Goal: Task Accomplishment & Management: Manage account settings

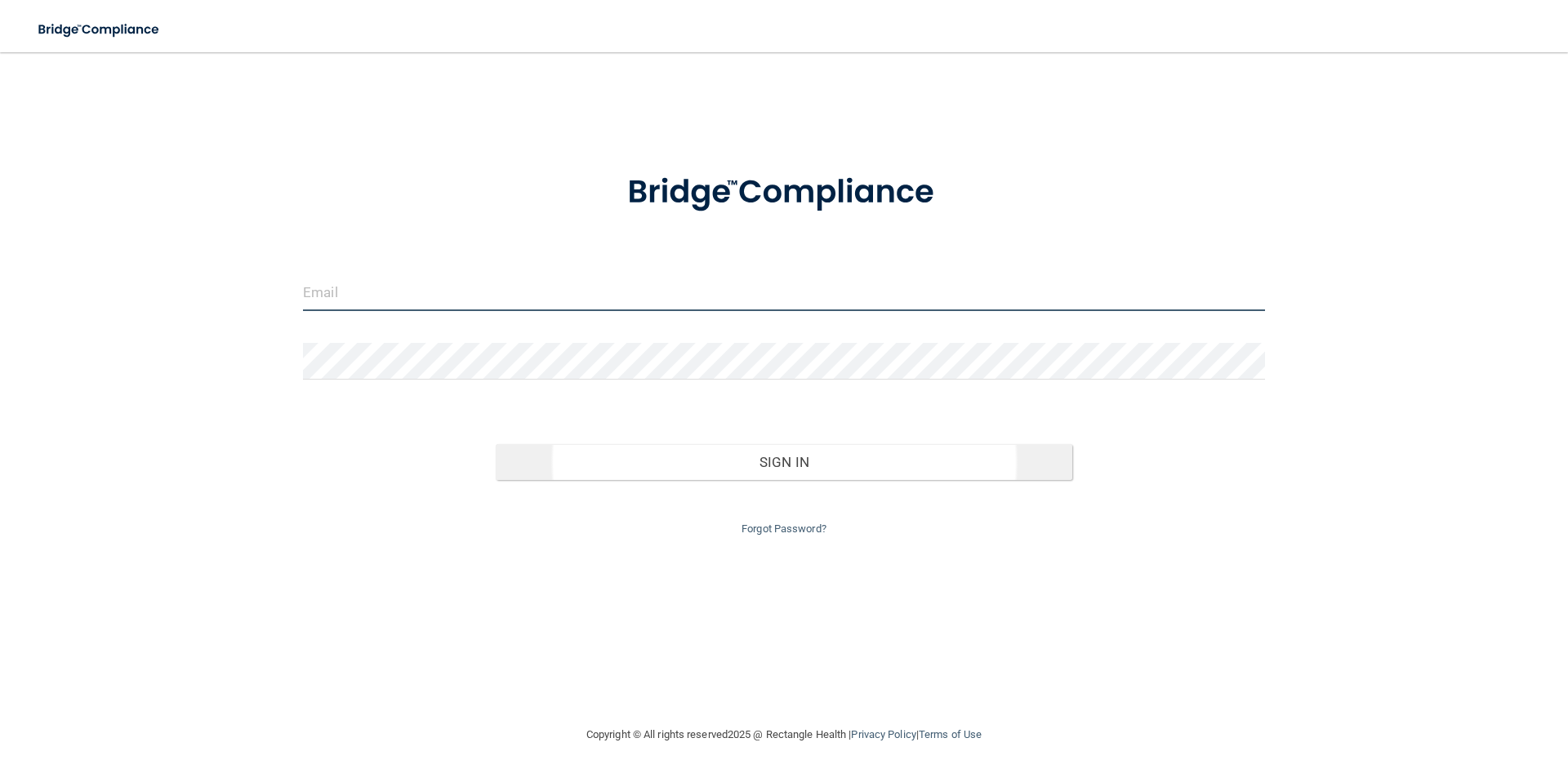
type input "[EMAIL_ADDRESS][DOMAIN_NAME]"
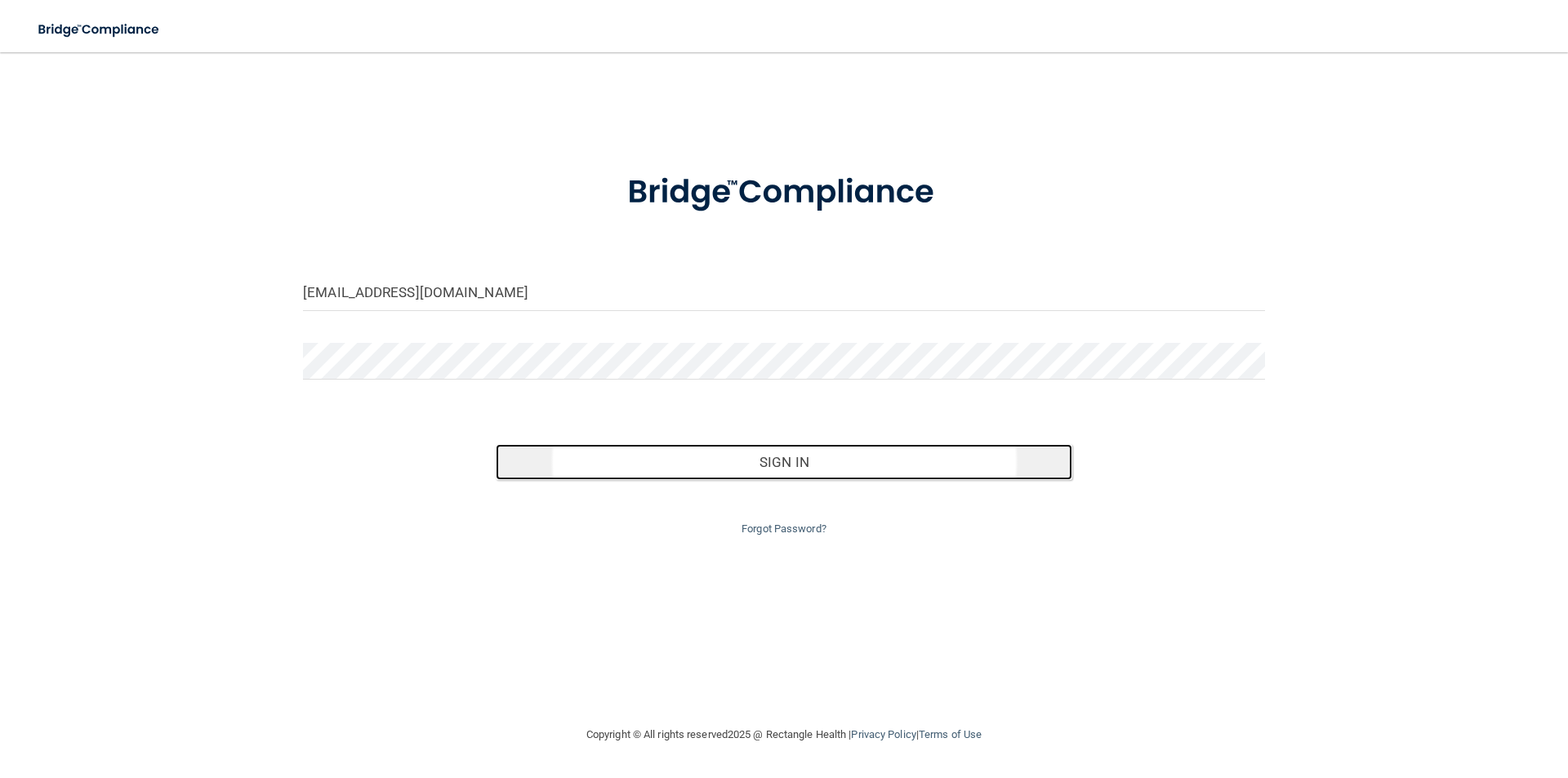
click at [763, 459] on button "Sign In" at bounding box center [784, 462] width 577 height 36
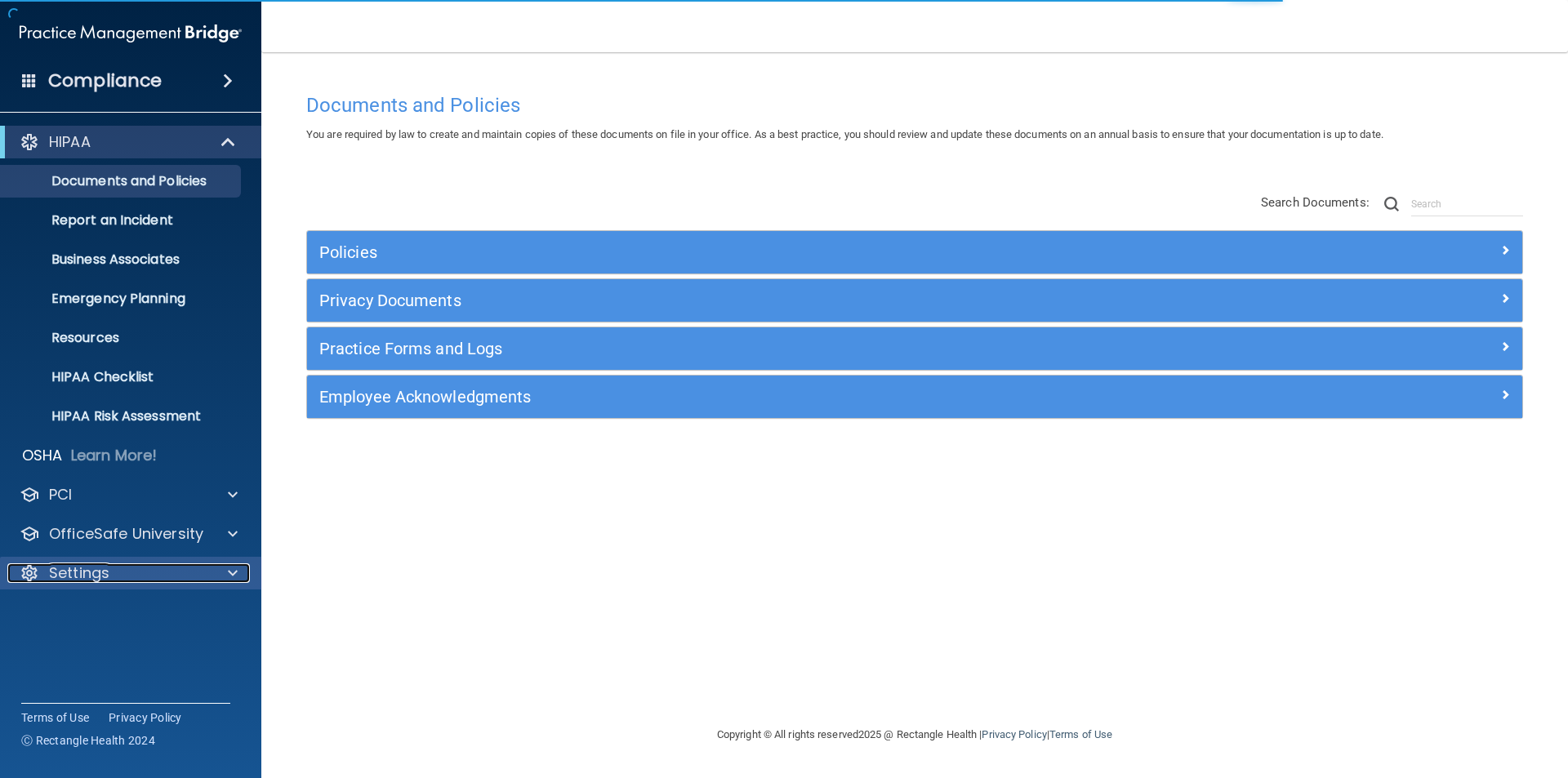
click at [78, 581] on p "Settings" at bounding box center [79, 572] width 60 height 20
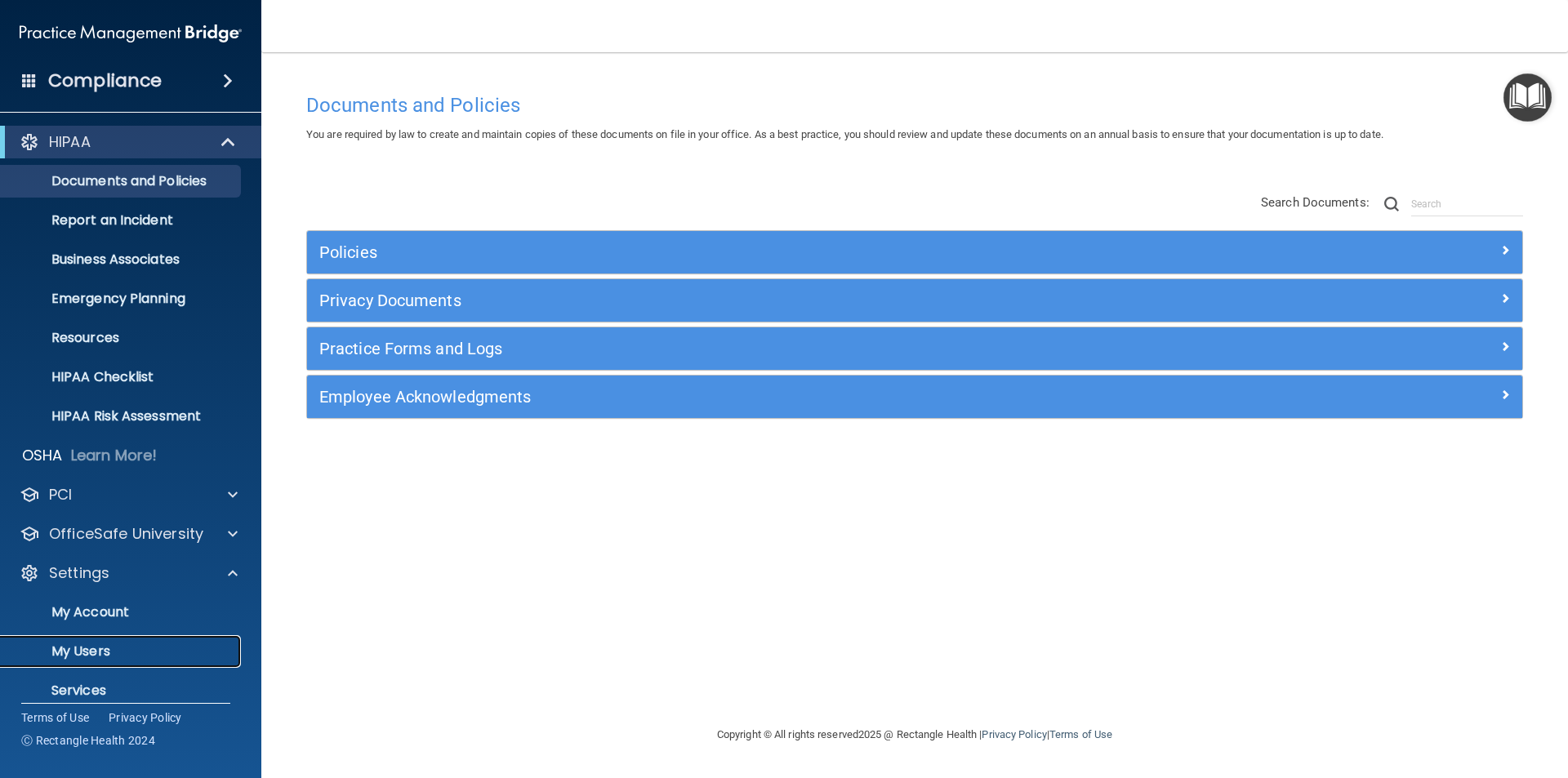
click at [83, 639] on link "My Users" at bounding box center [112, 651] width 257 height 33
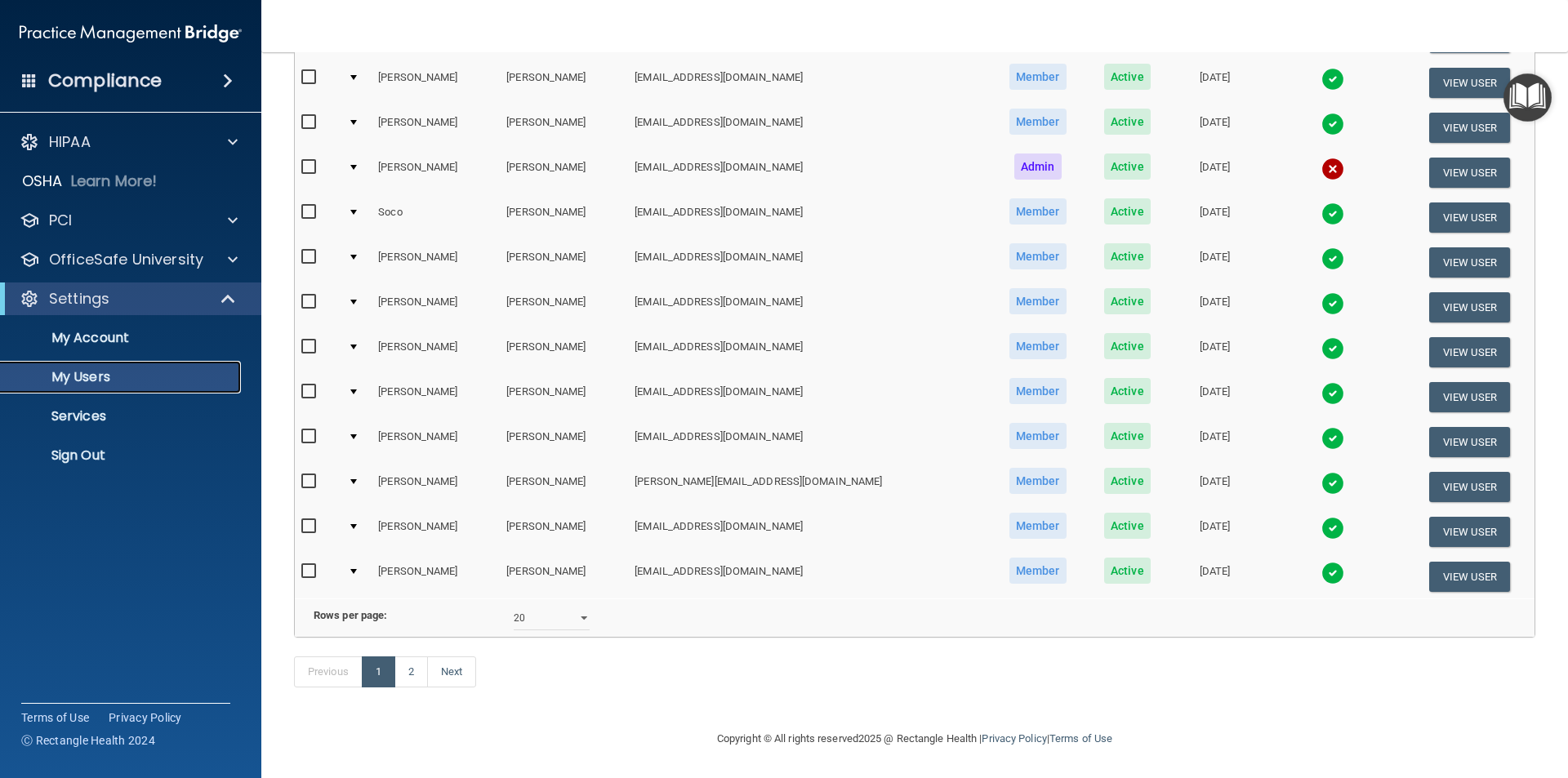
scroll to position [573, 0]
drag, startPoint x: 581, startPoint y: 603, endPoint x: 570, endPoint y: 616, distance: 17.0
click at [581, 606] on select "10 20 30 40 all" at bounding box center [551, 618] width 76 height 25
select select "30"
click at [514, 606] on select "10 20 30 40 all" at bounding box center [551, 618] width 76 height 25
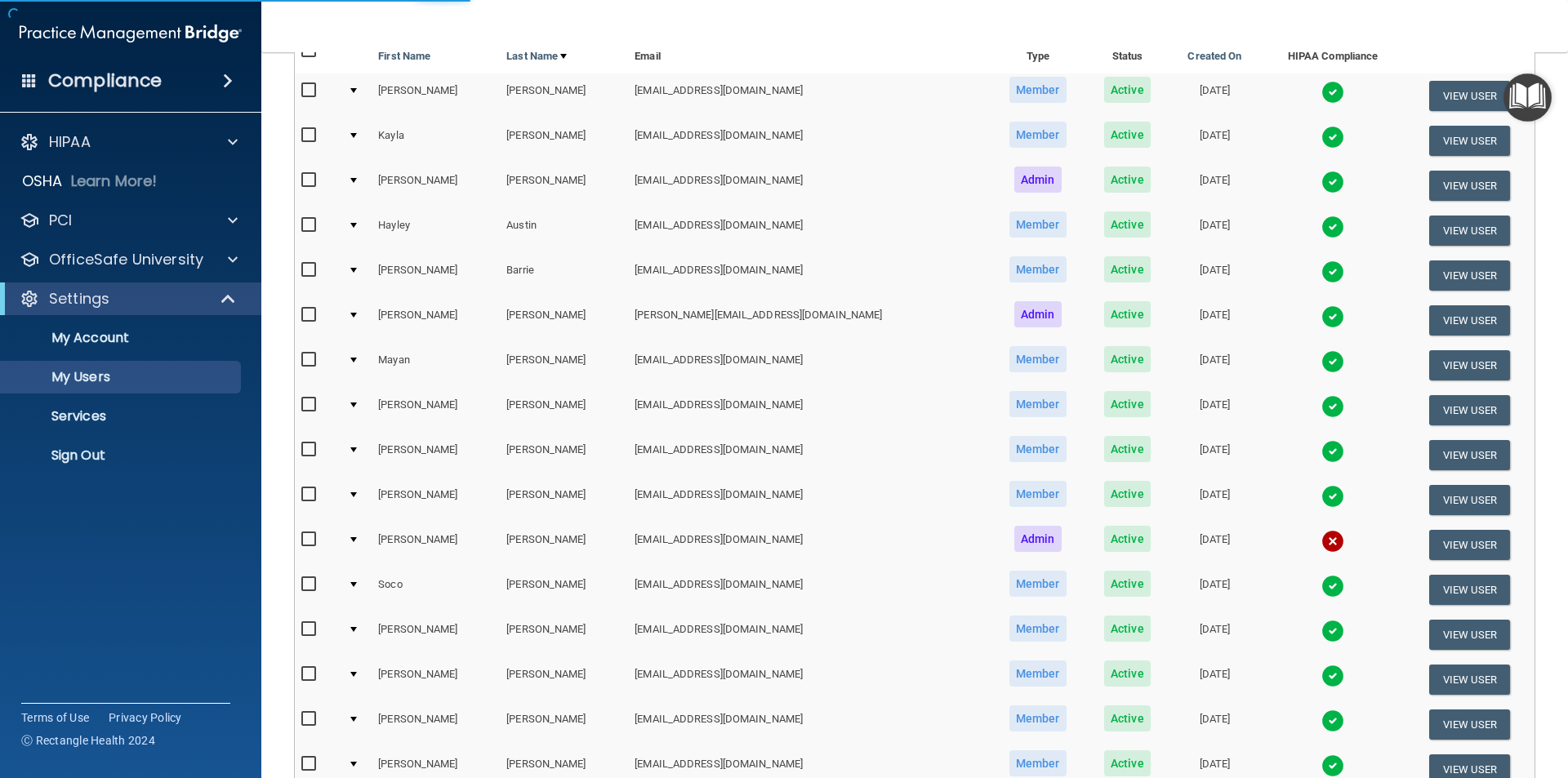
select select "30"
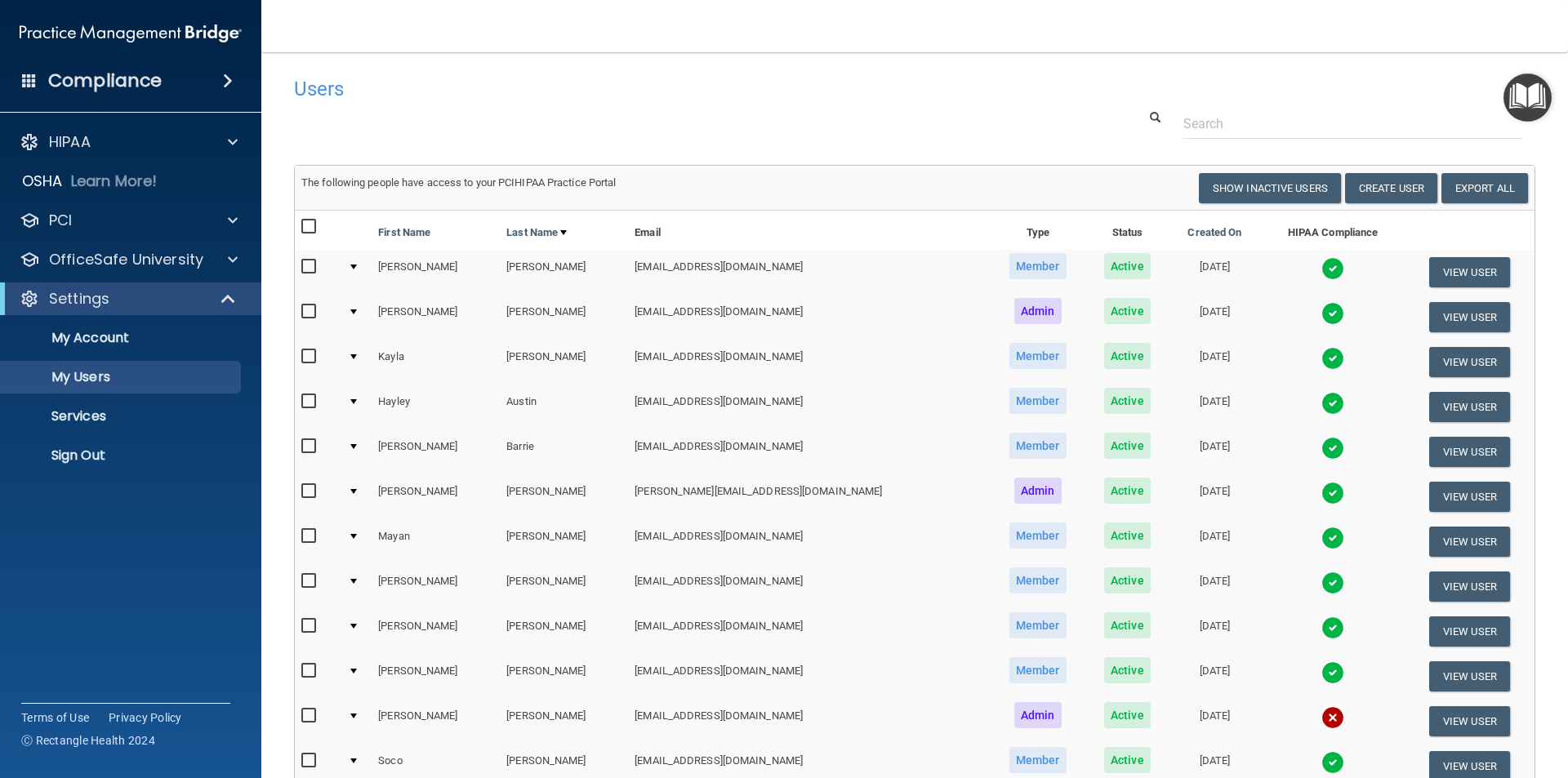
scroll to position [245, 0]
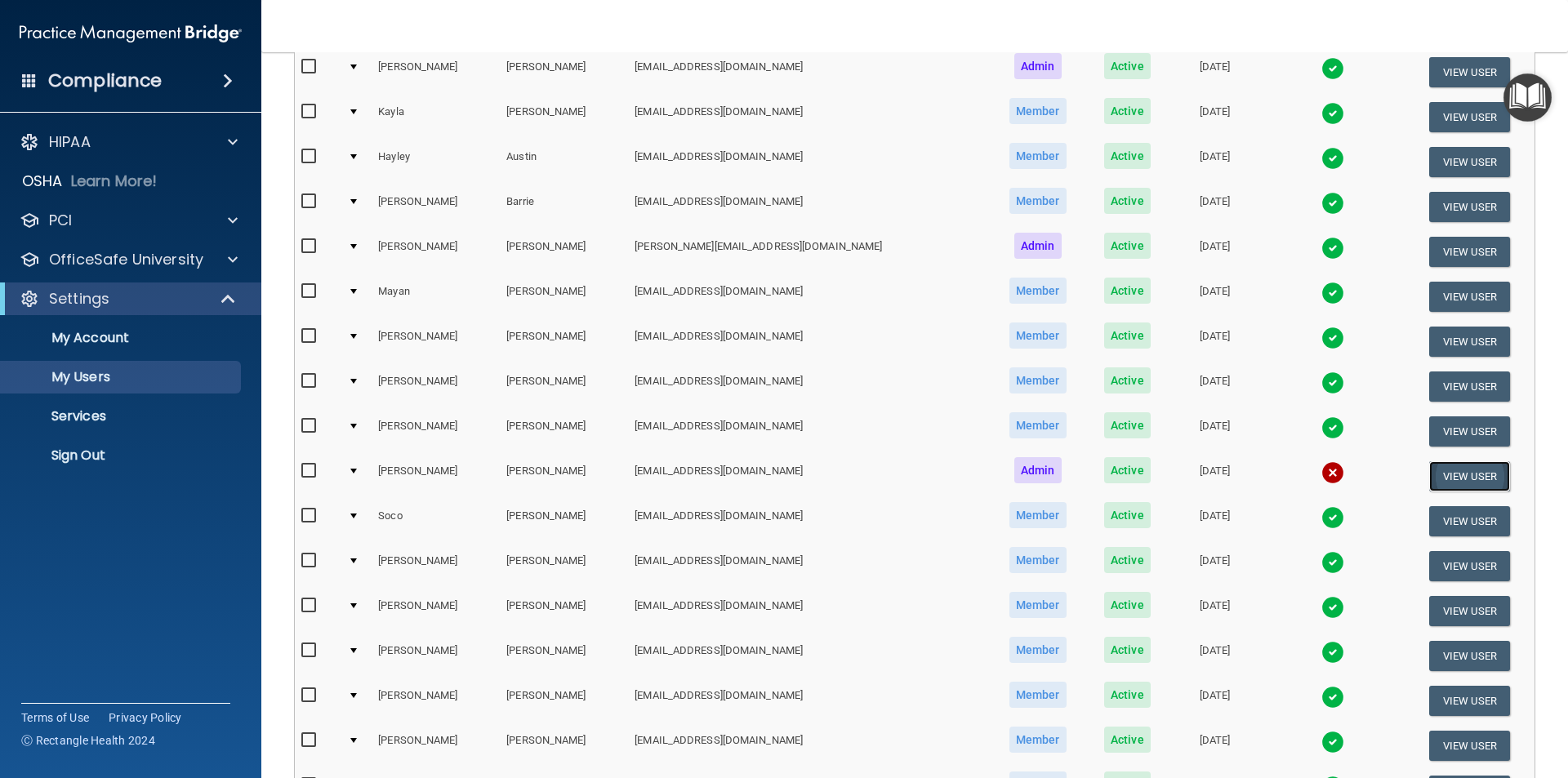
click at [1430, 474] on button "View User" at bounding box center [1469, 476] width 81 height 30
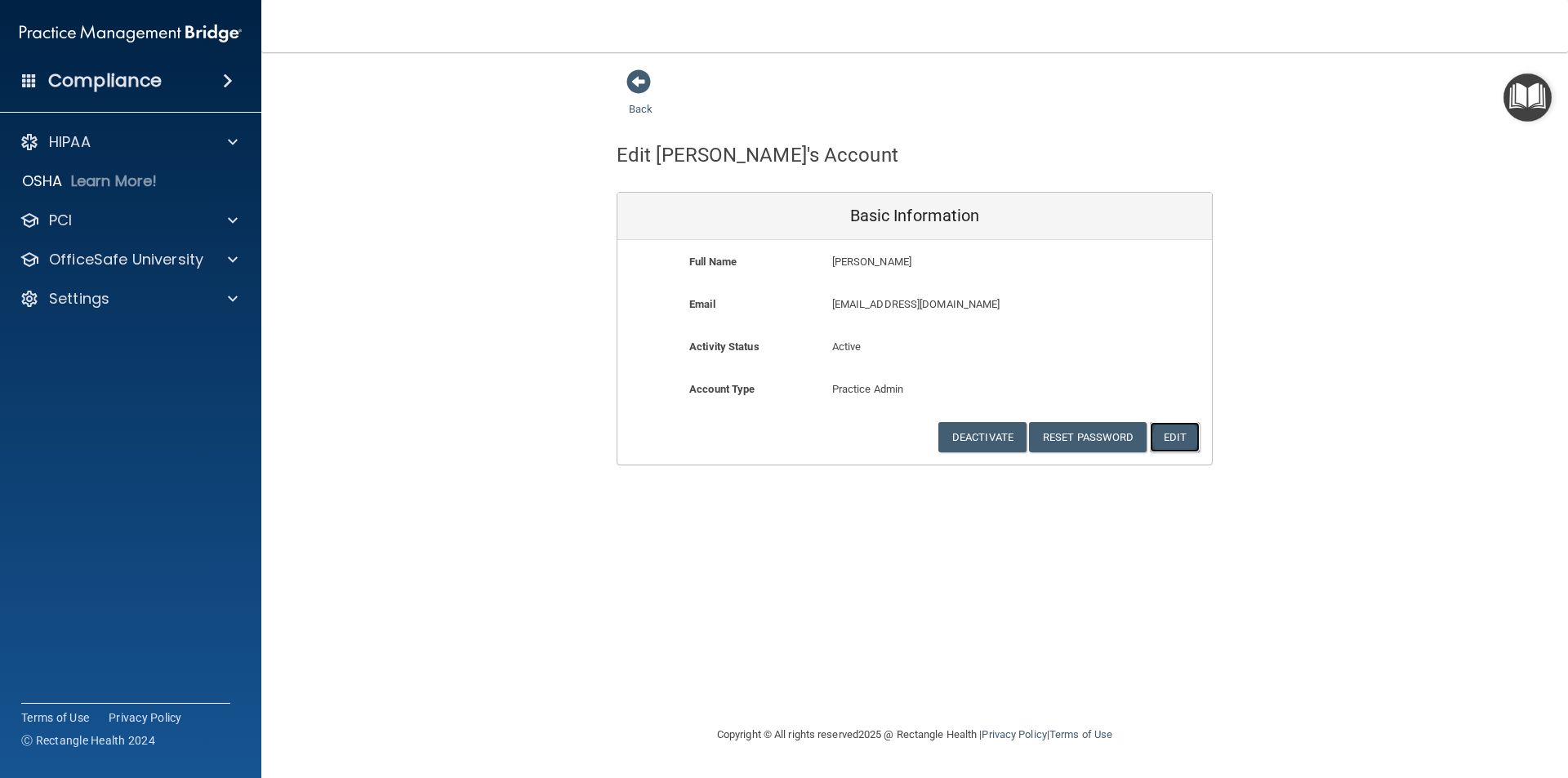
click at [1182, 434] on button "Edit" at bounding box center [1174, 436] width 50 height 30
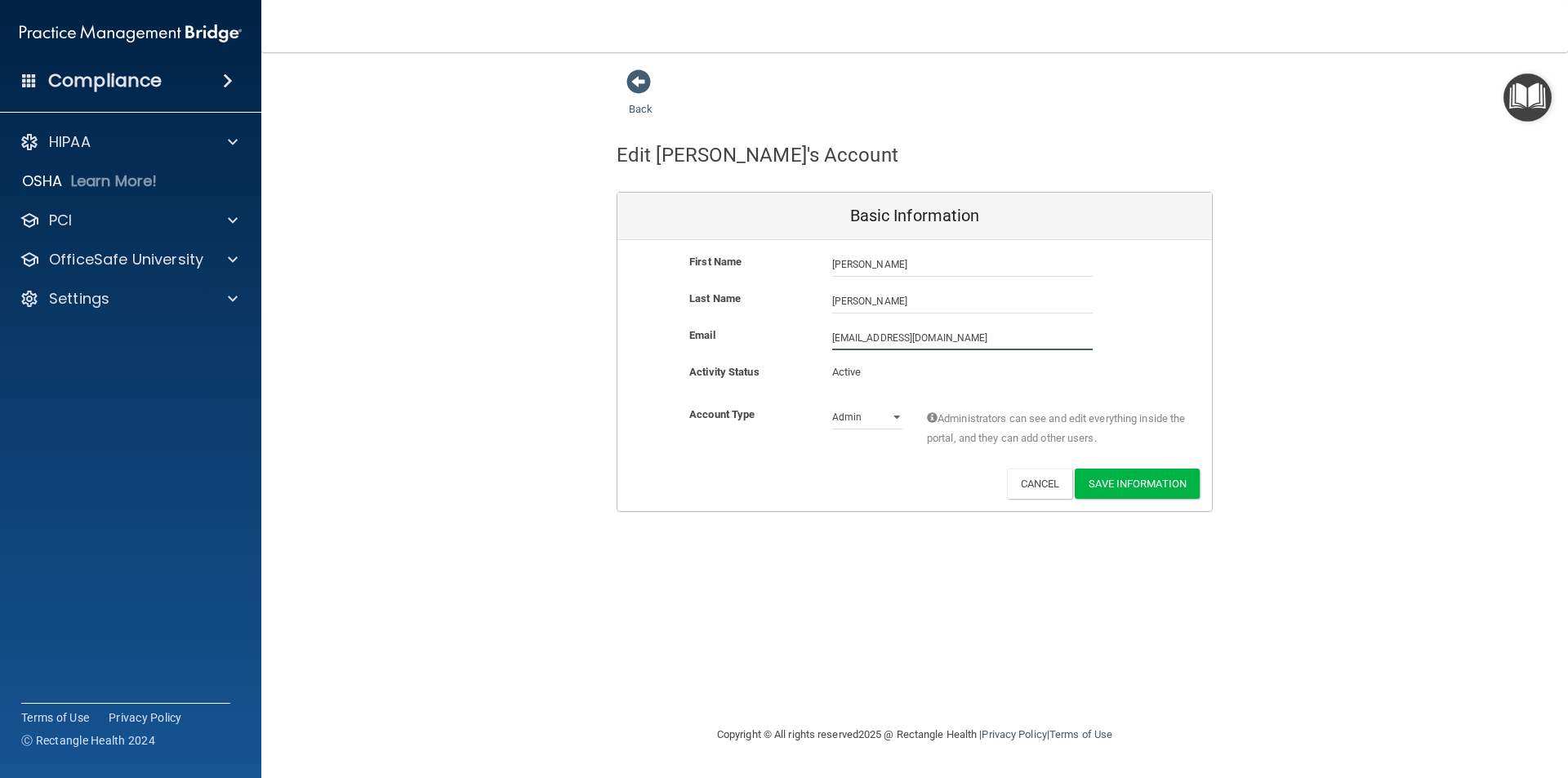
drag, startPoint x: 973, startPoint y: 332, endPoint x: 754, endPoint y: 335, distance: 219.0
click at [754, 335] on div "Email [EMAIL_ADDRESS][DOMAIN_NAME] [EMAIL_ADDRESS][DOMAIN_NAME]" at bounding box center [914, 338] width 594 height 25
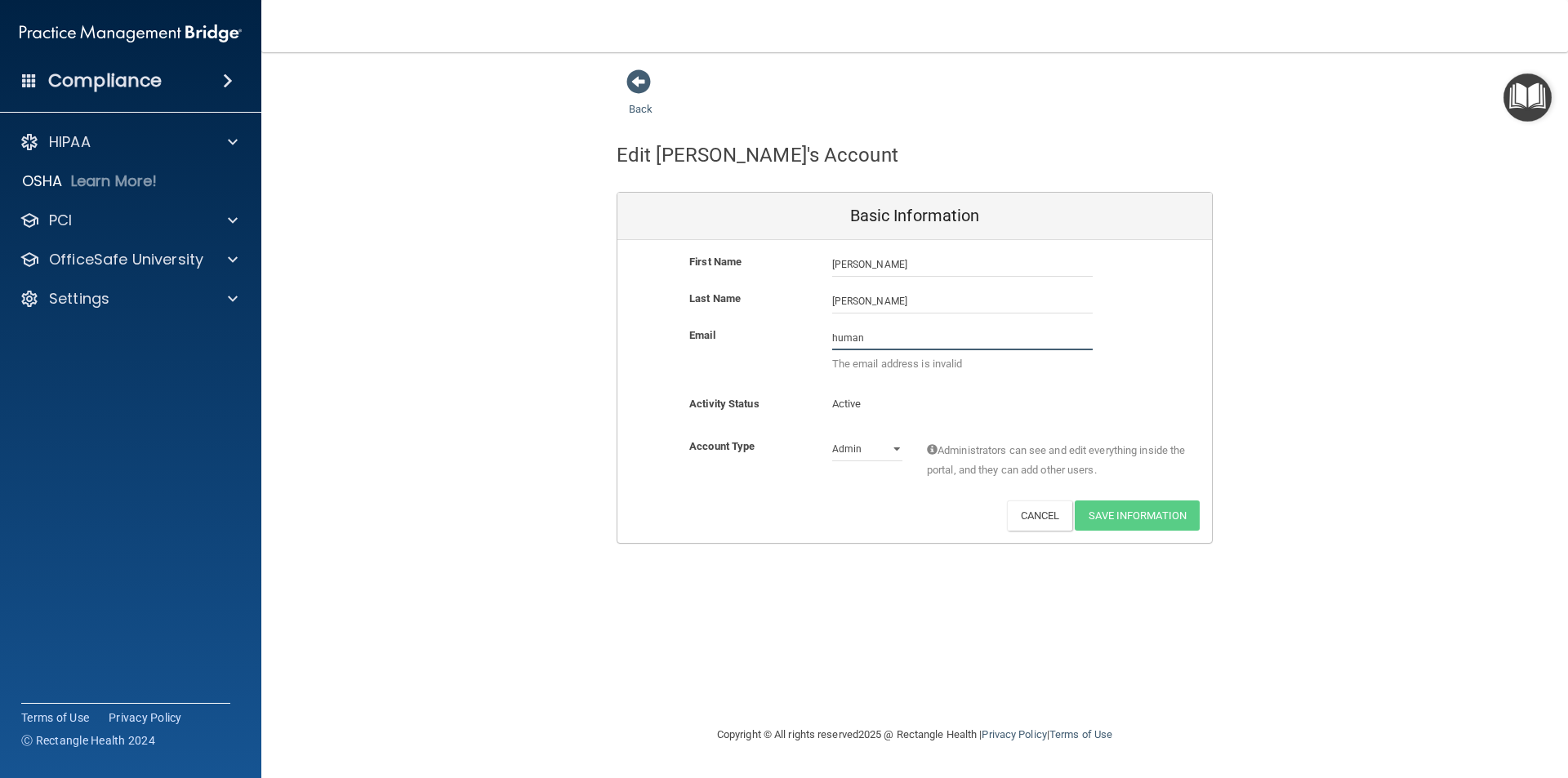
type input "[EMAIL_ADDRESS][DOMAIN_NAME]"
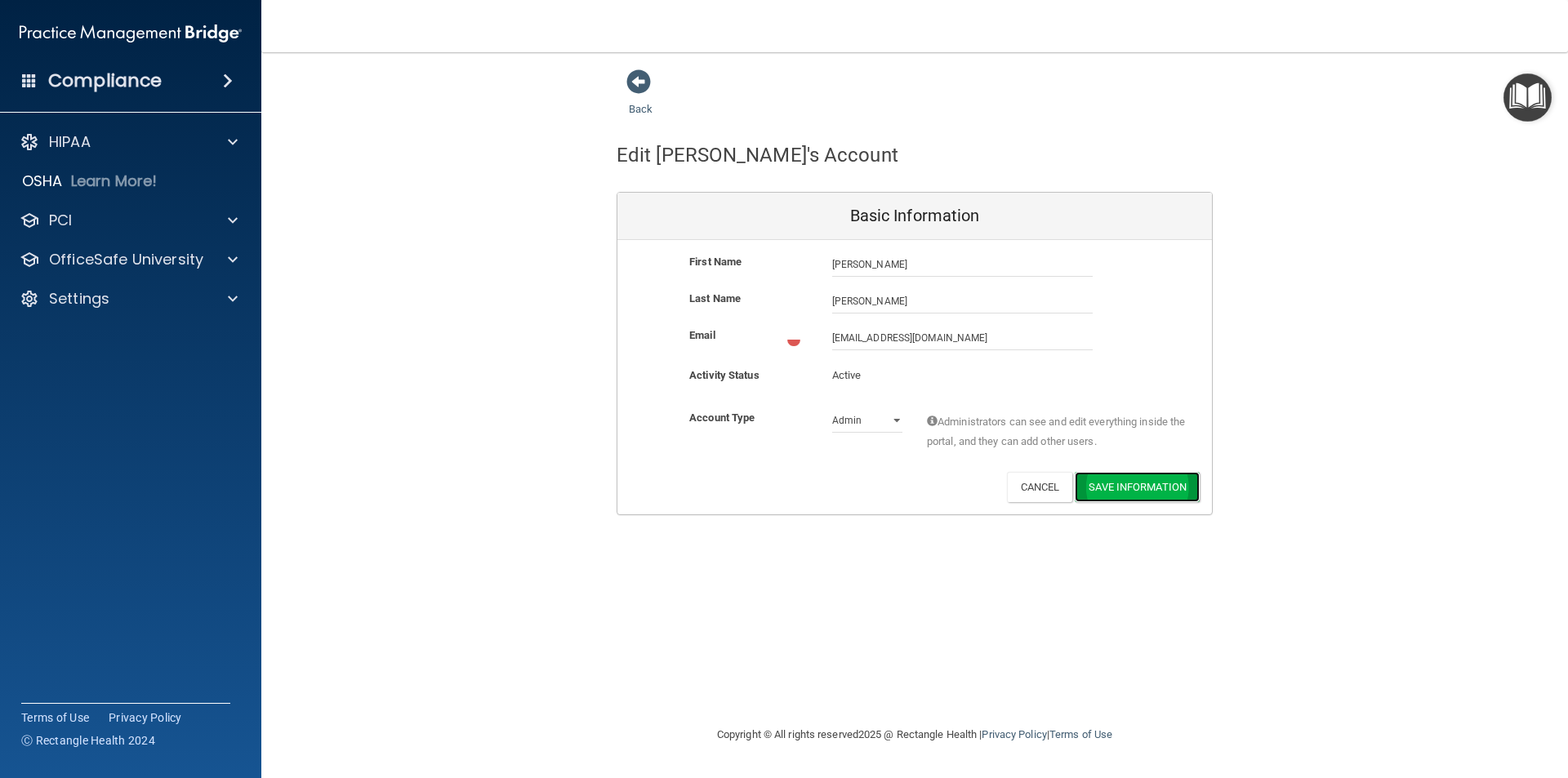
click at [1138, 481] on button "Save Information" at bounding box center [1137, 487] width 125 height 30
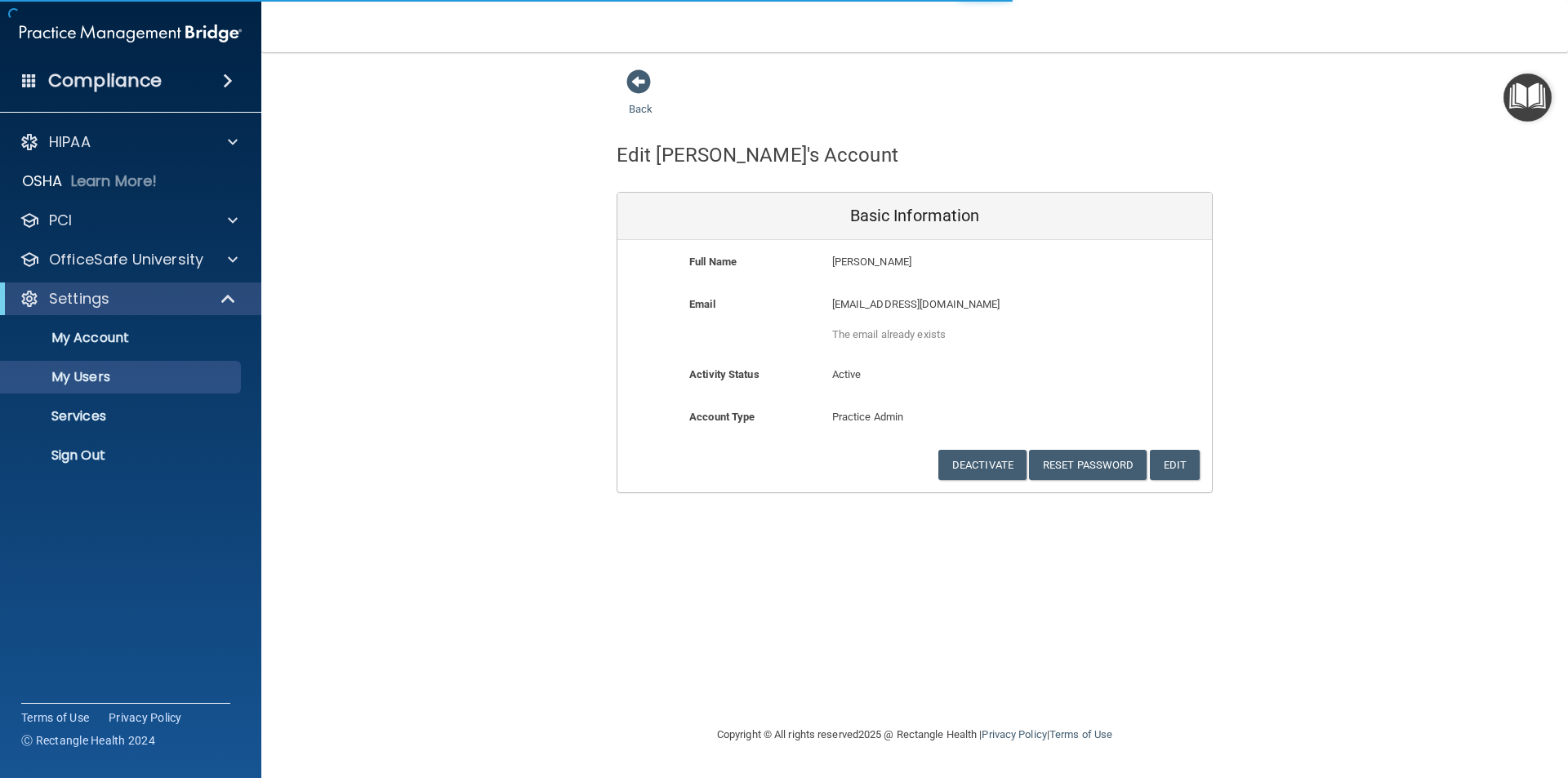
select select "20"
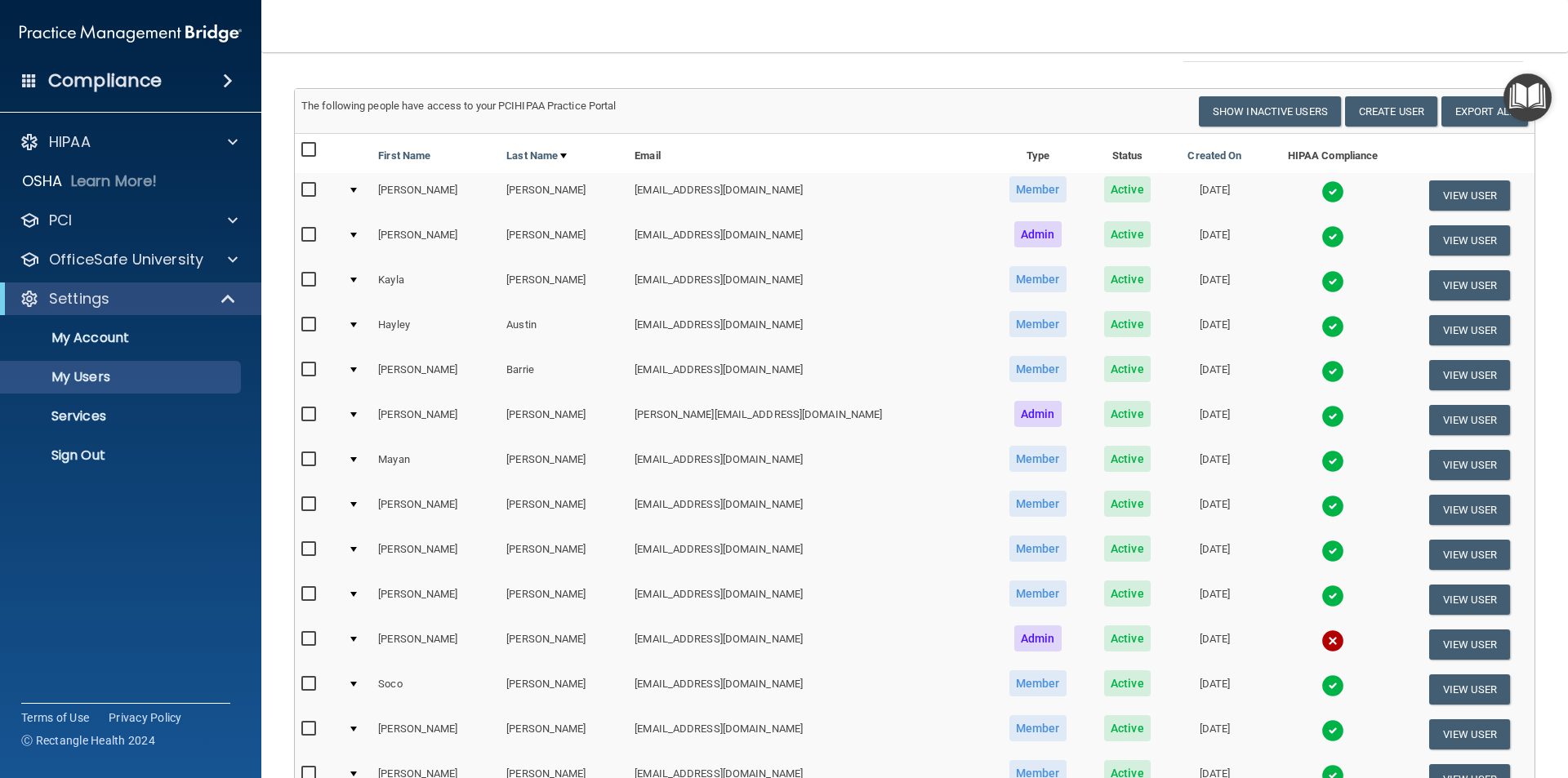
scroll to position [164, 0]
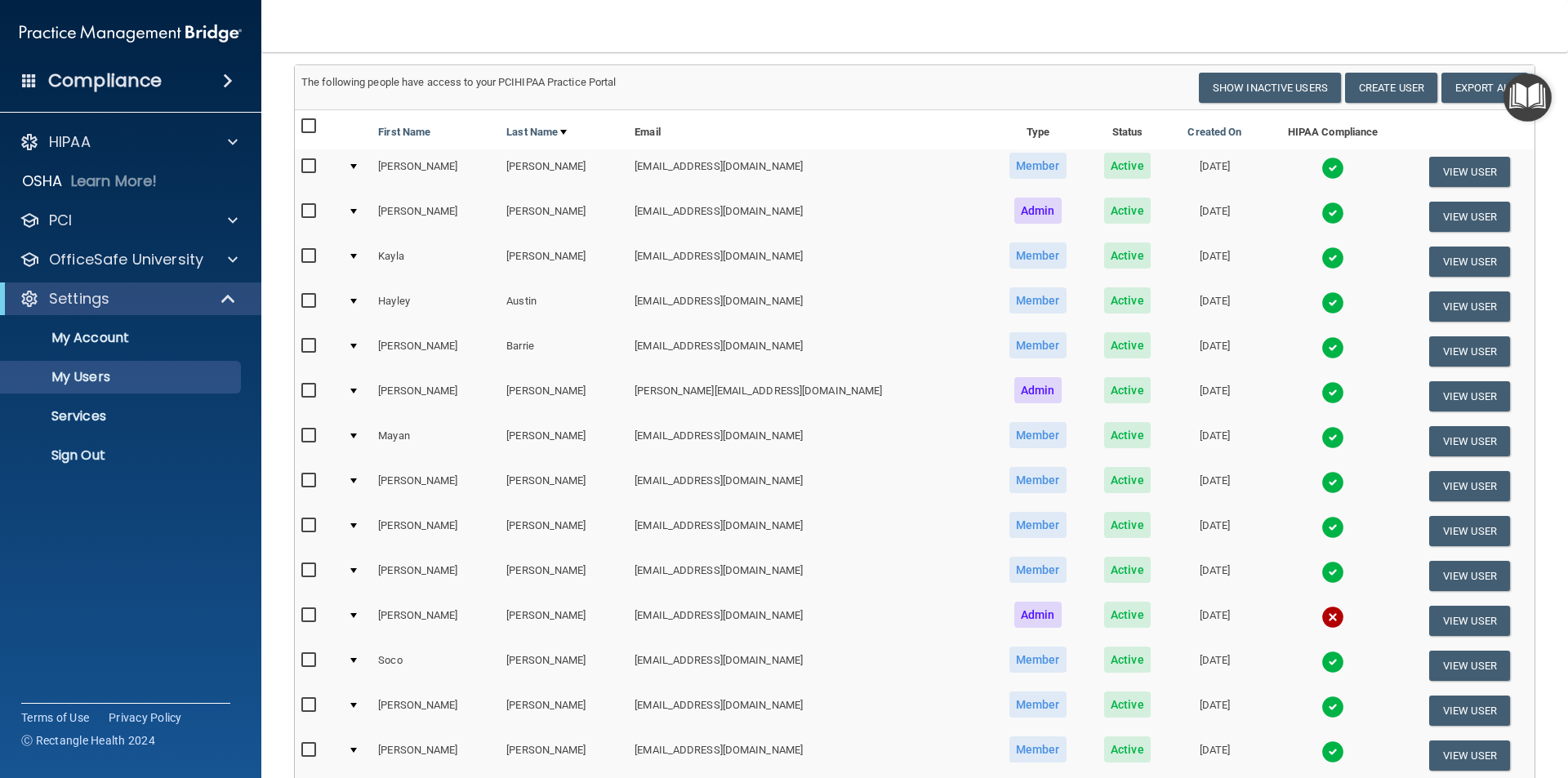
click at [1321, 205] on img at bounding box center [1332, 212] width 23 height 23
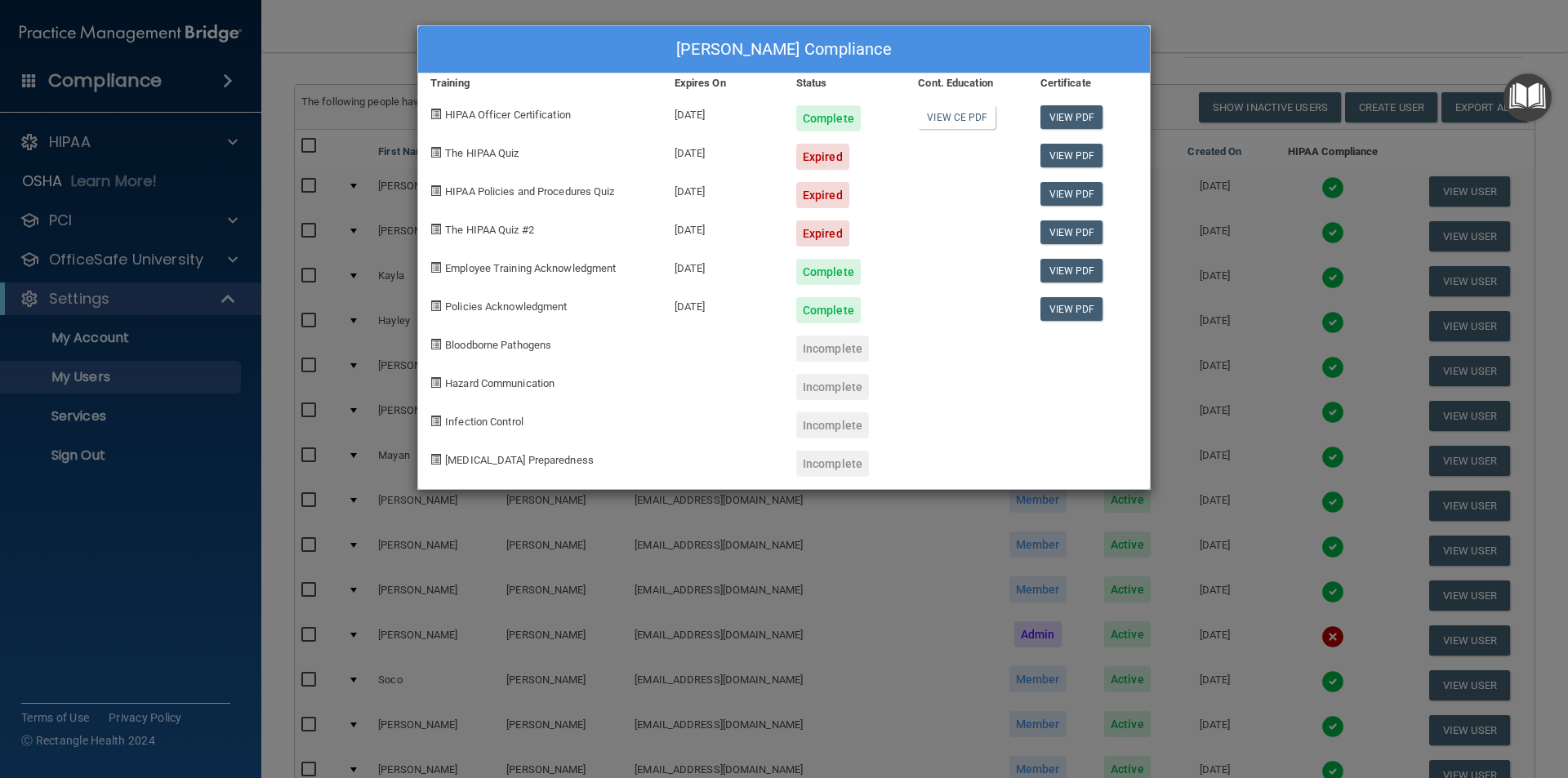
click at [1277, 31] on div "[PERSON_NAME] Compliance Training Expires On Status Cont. Education Certificate…" at bounding box center [784, 389] width 1568 height 778
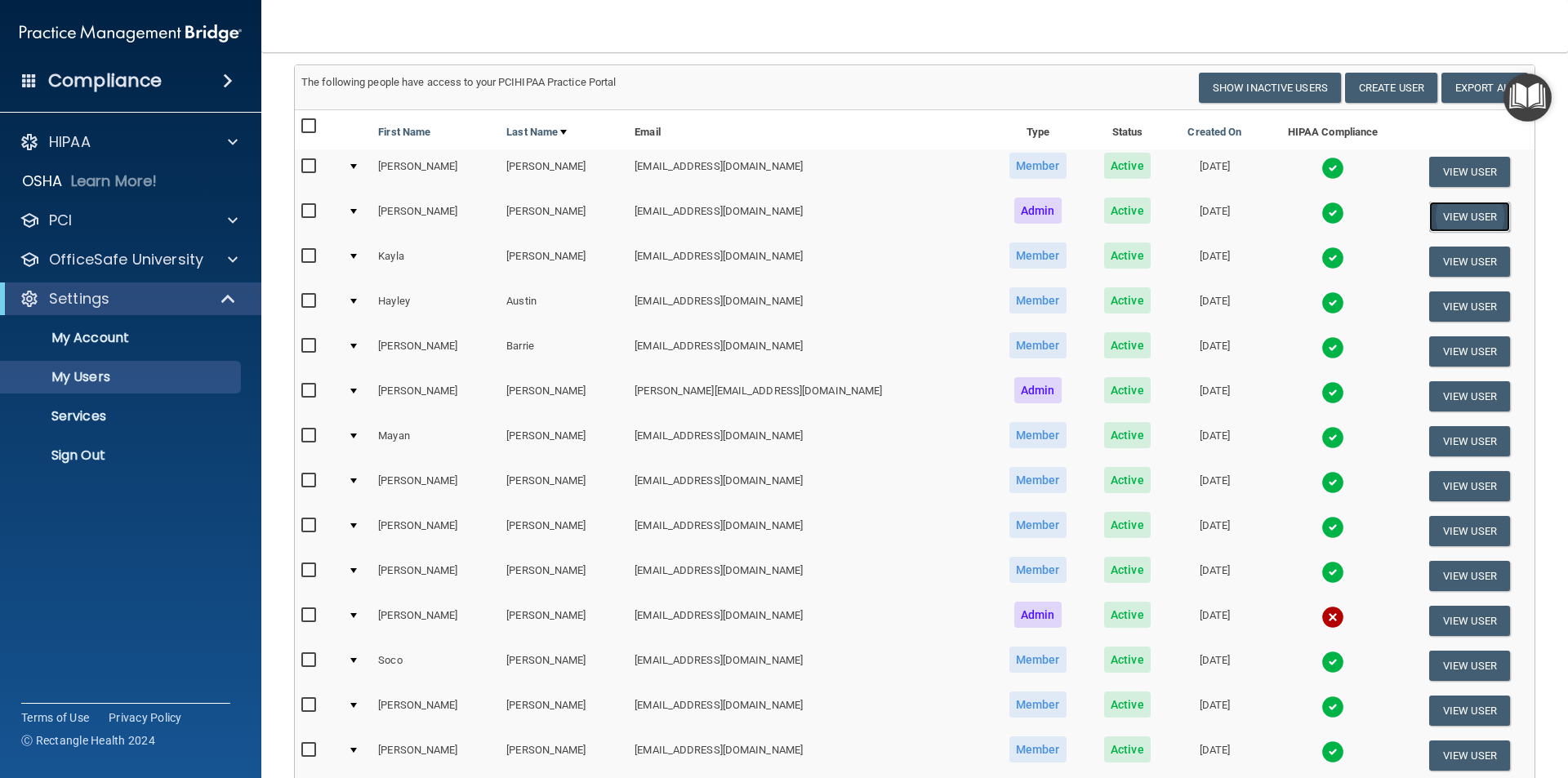
click at [1436, 213] on button "View User" at bounding box center [1469, 216] width 81 height 30
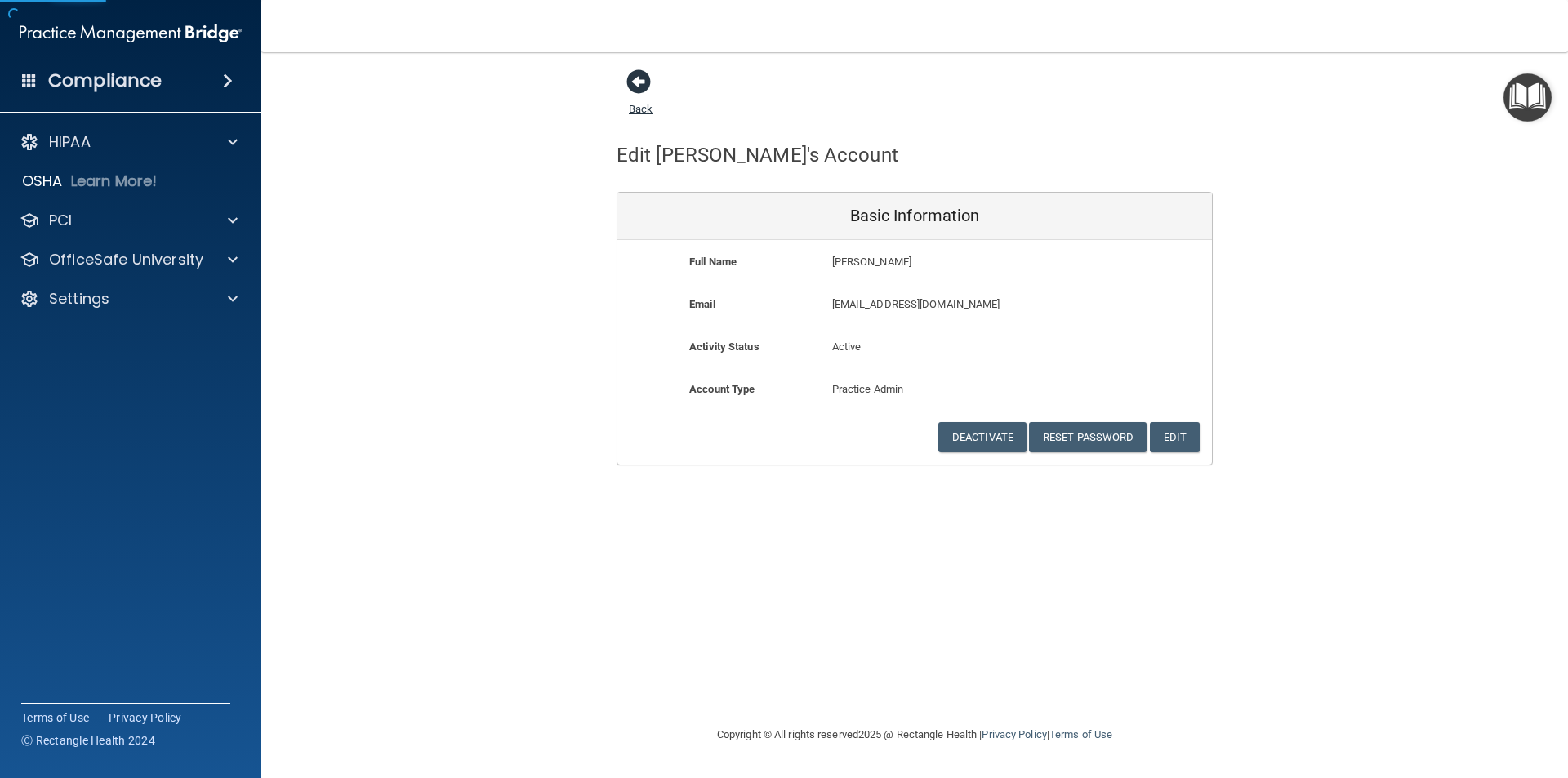
click at [646, 77] on span at bounding box center [639, 81] width 25 height 25
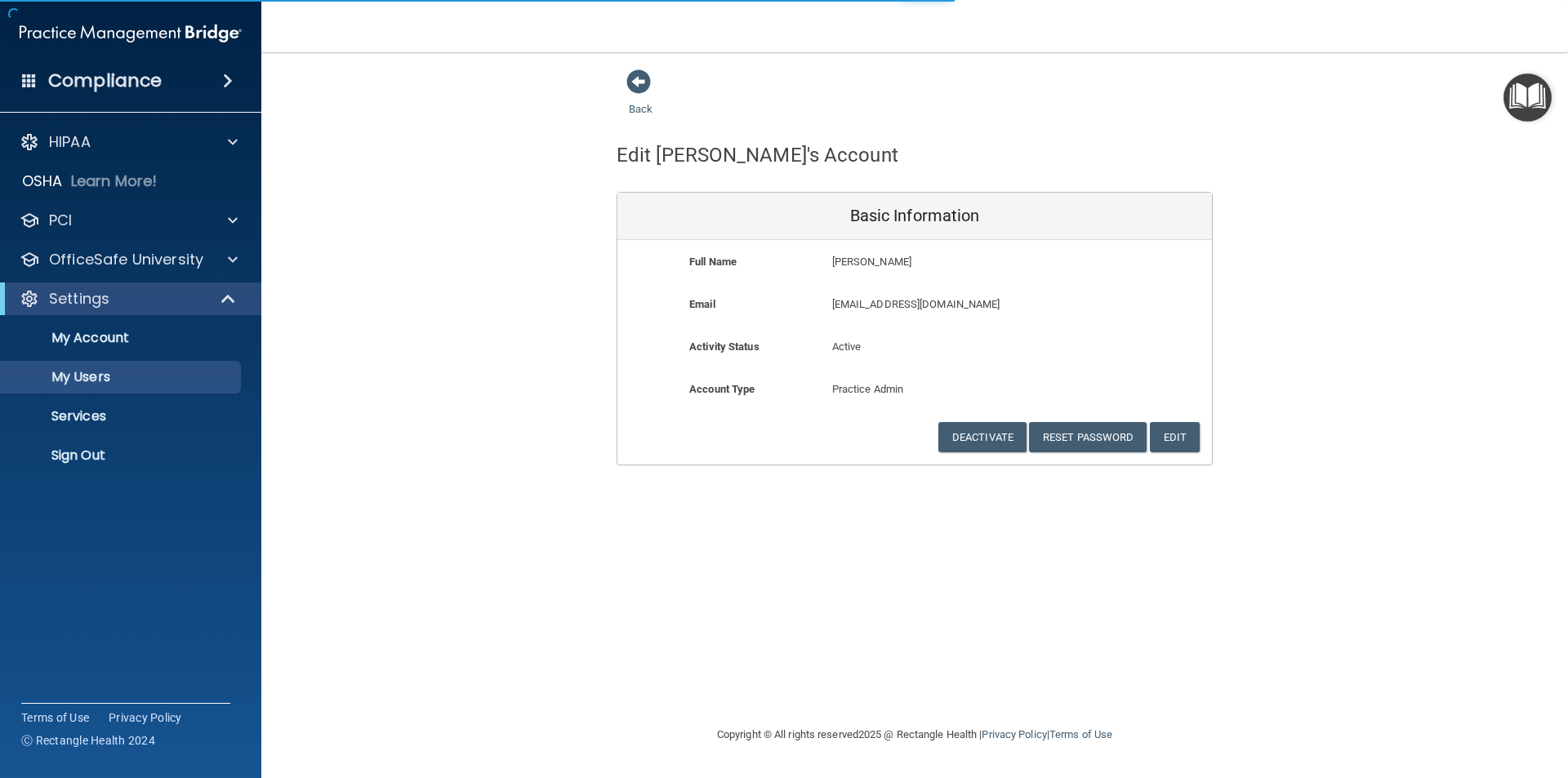
select select "20"
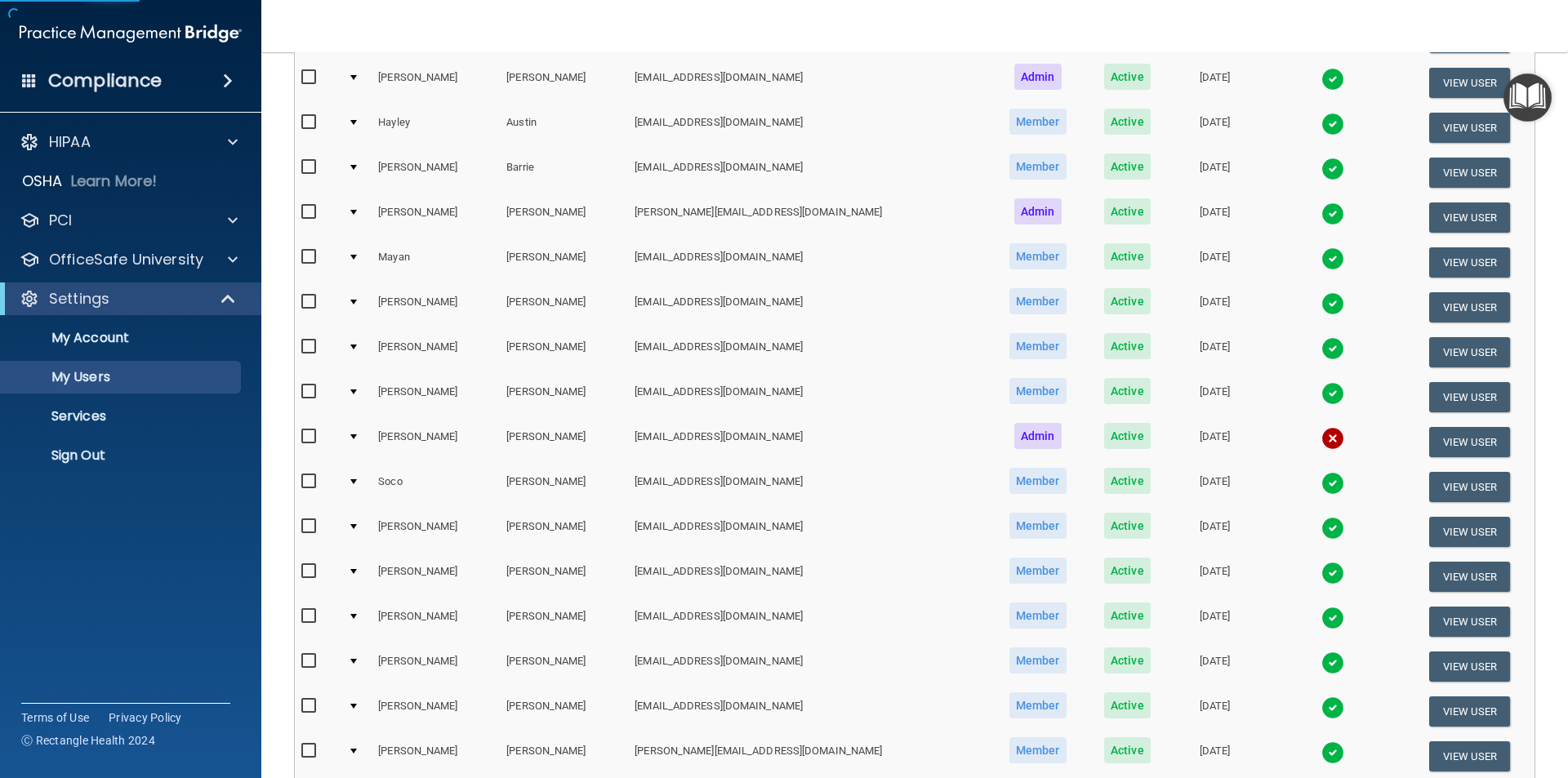
scroll to position [408, 0]
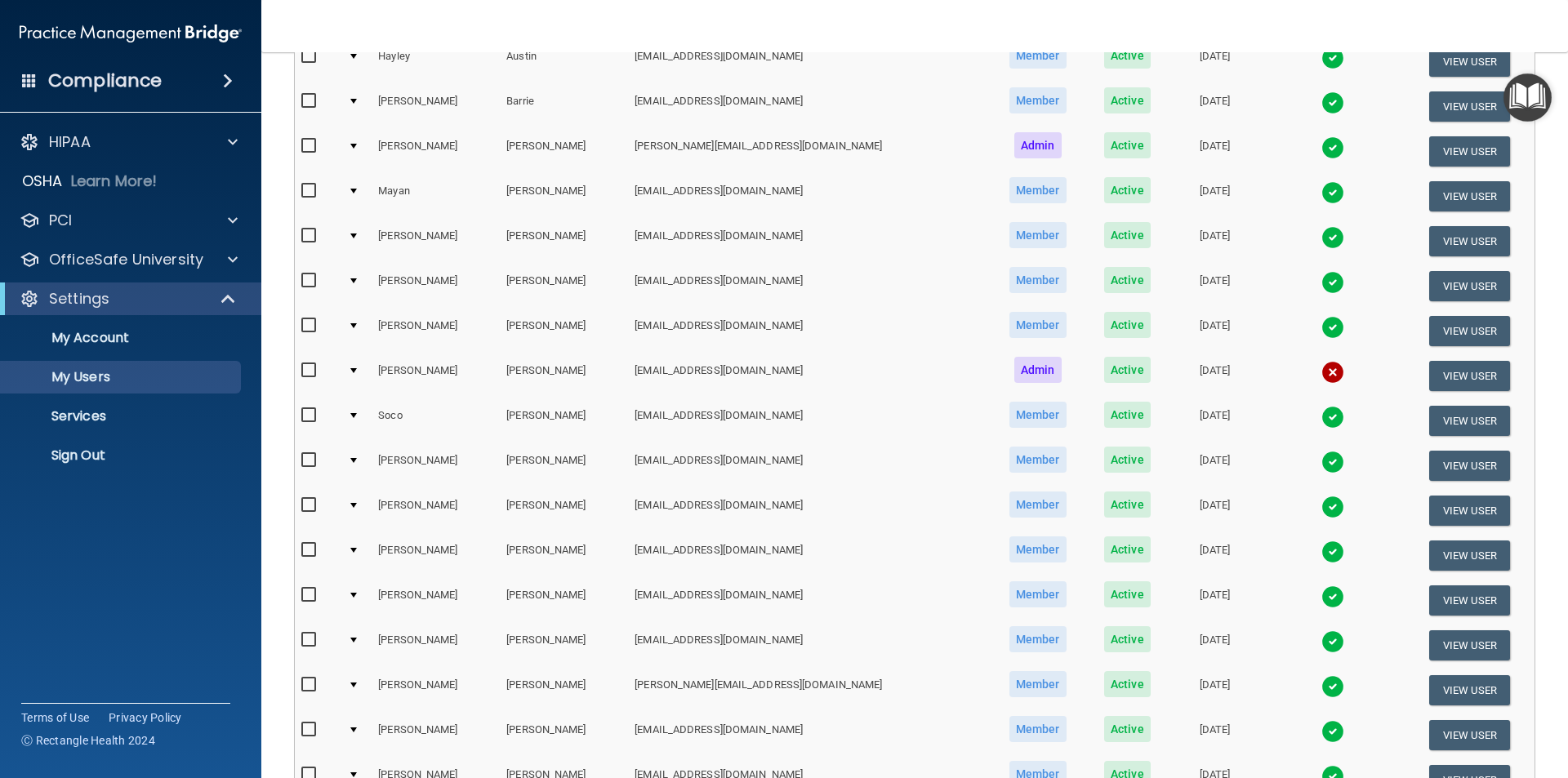
drag, startPoint x: 1302, startPoint y: 370, endPoint x: 1044, endPoint y: 449, distance: 269.8
click at [1321, 371] on img at bounding box center [1332, 372] width 23 height 23
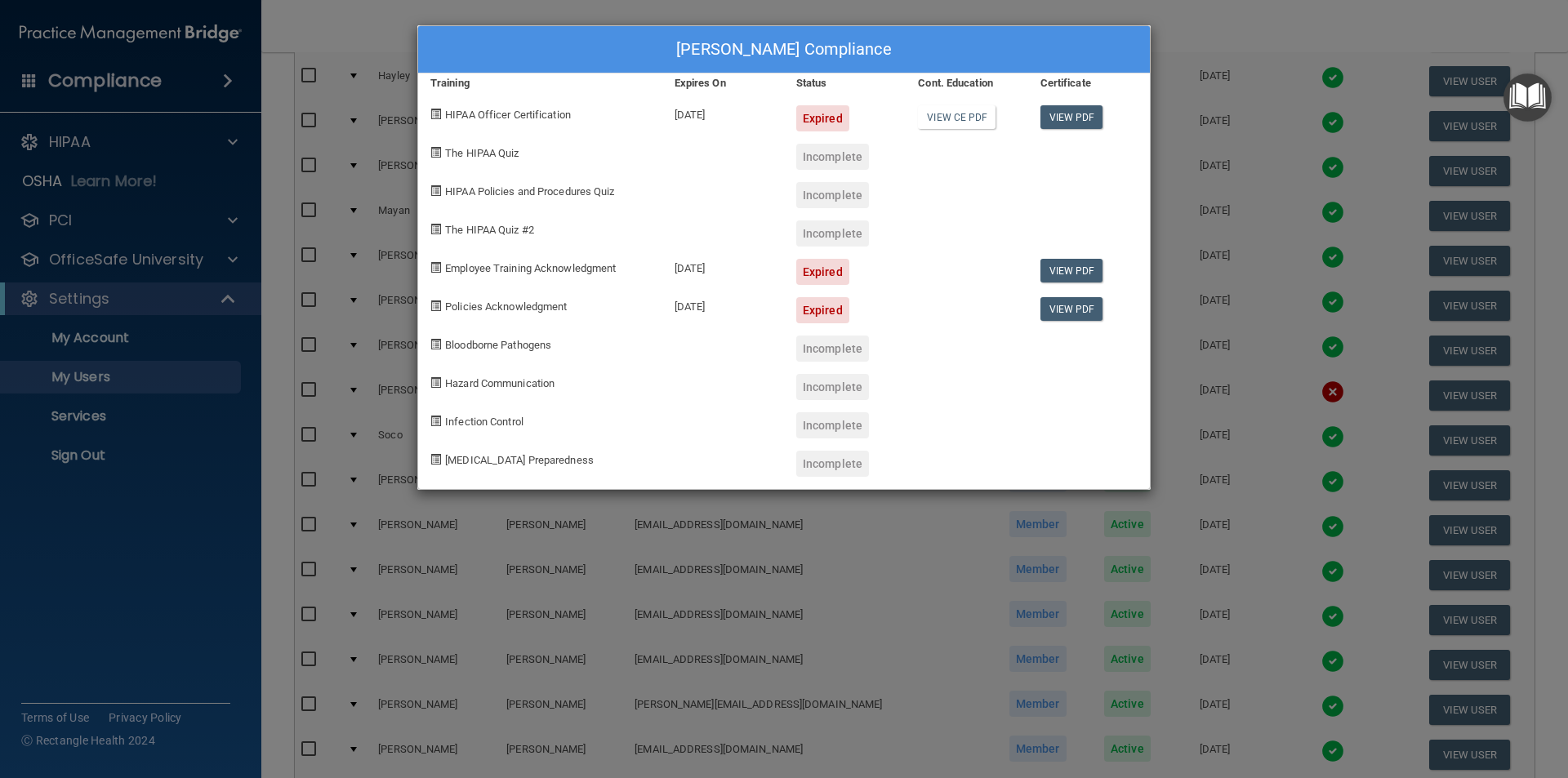
click at [1259, 42] on div "[PERSON_NAME] Compliance Training Expires On Status Cont. Education Certificate…" at bounding box center [784, 389] width 1568 height 778
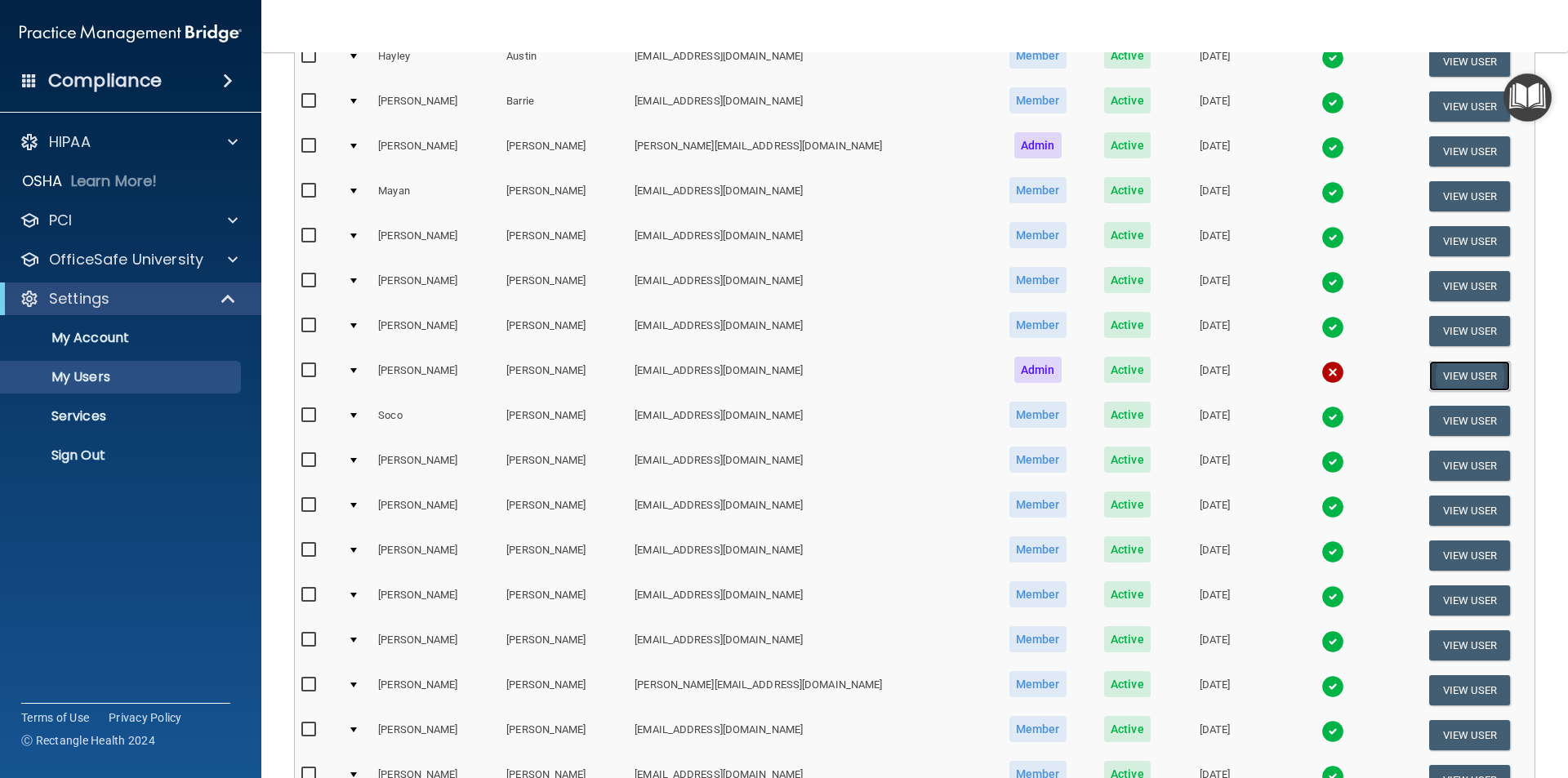
click at [1454, 367] on button "View User" at bounding box center [1469, 375] width 81 height 30
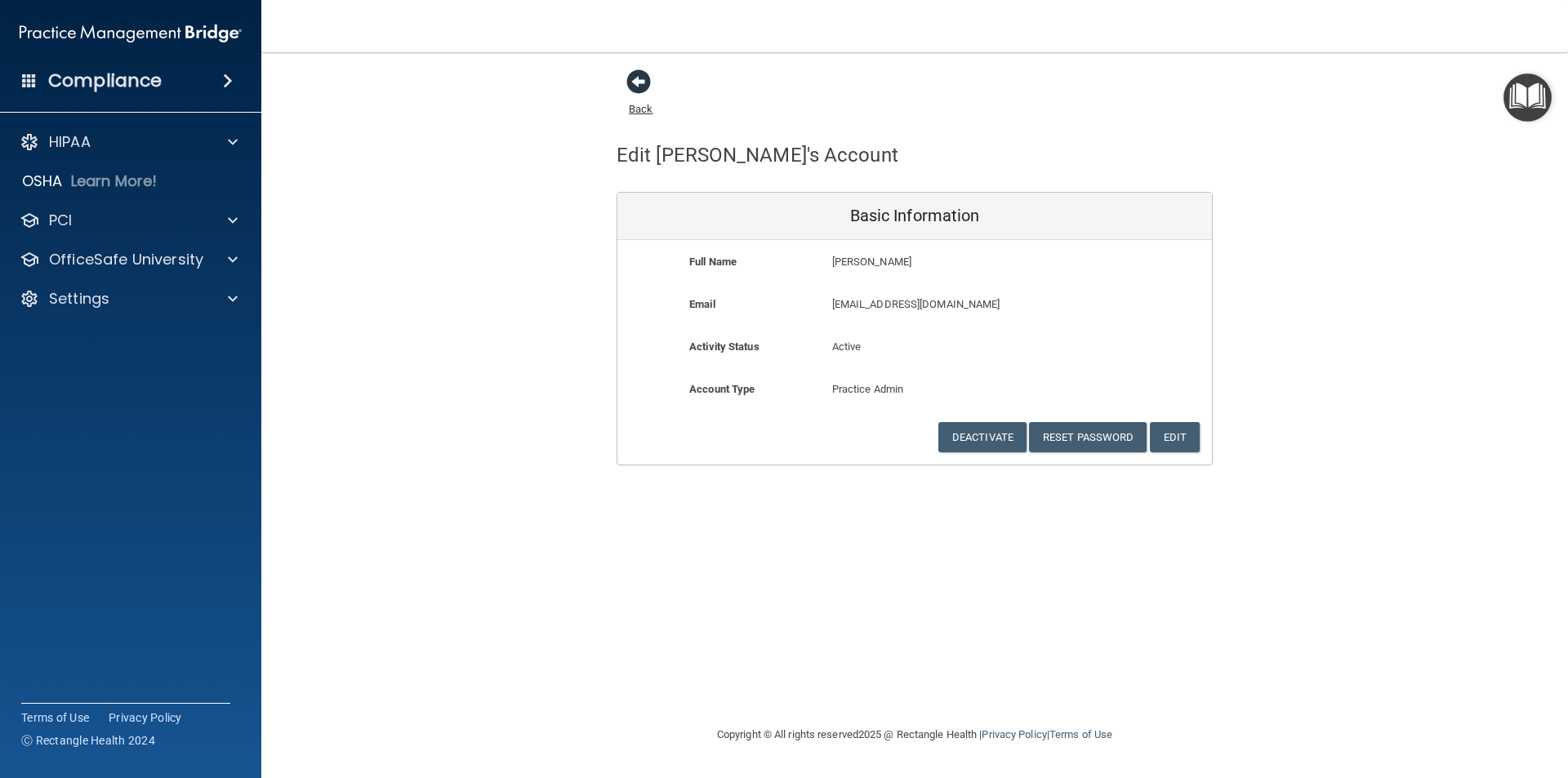
click at [641, 81] on span at bounding box center [639, 81] width 25 height 25
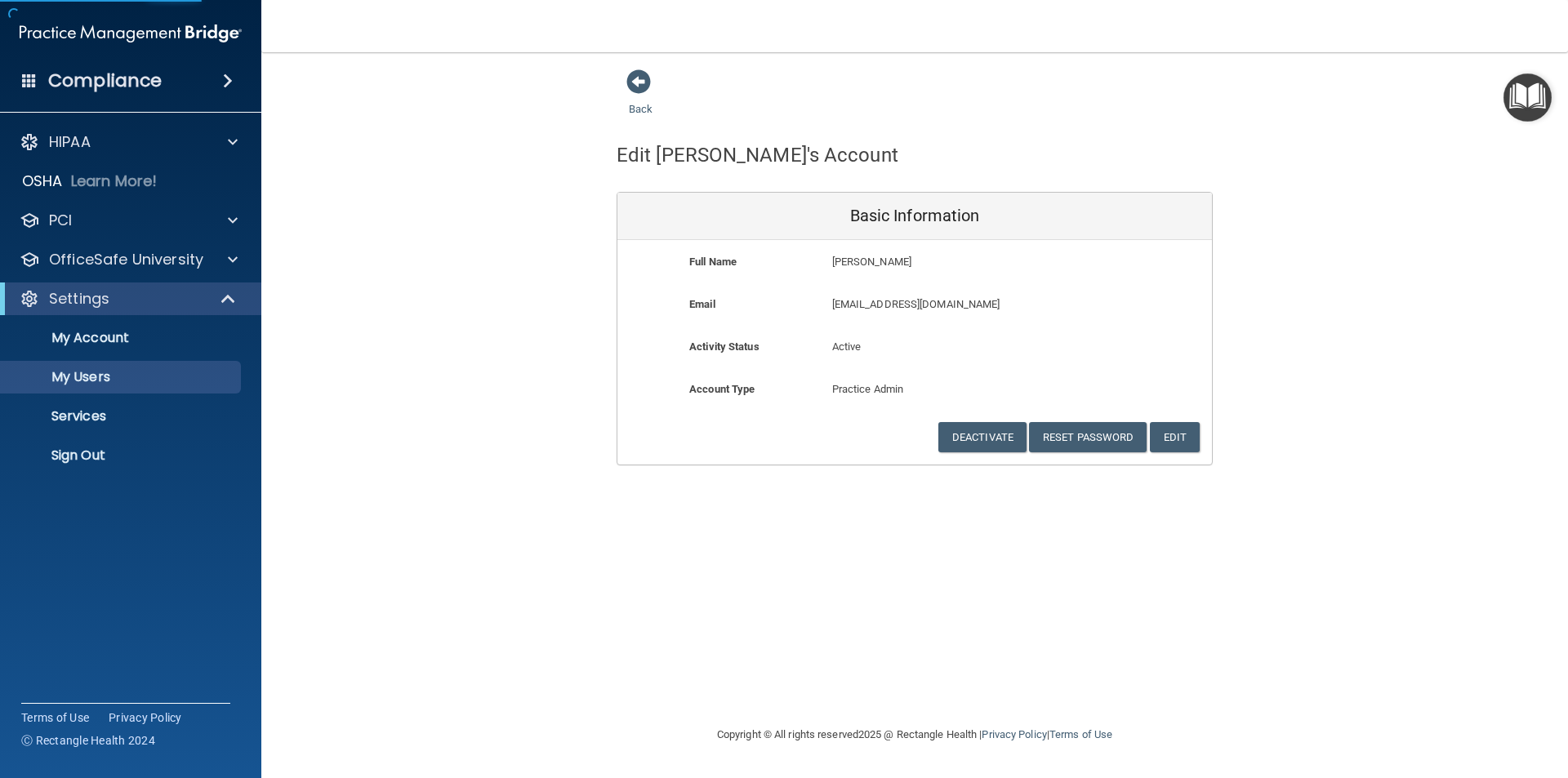
select select "20"
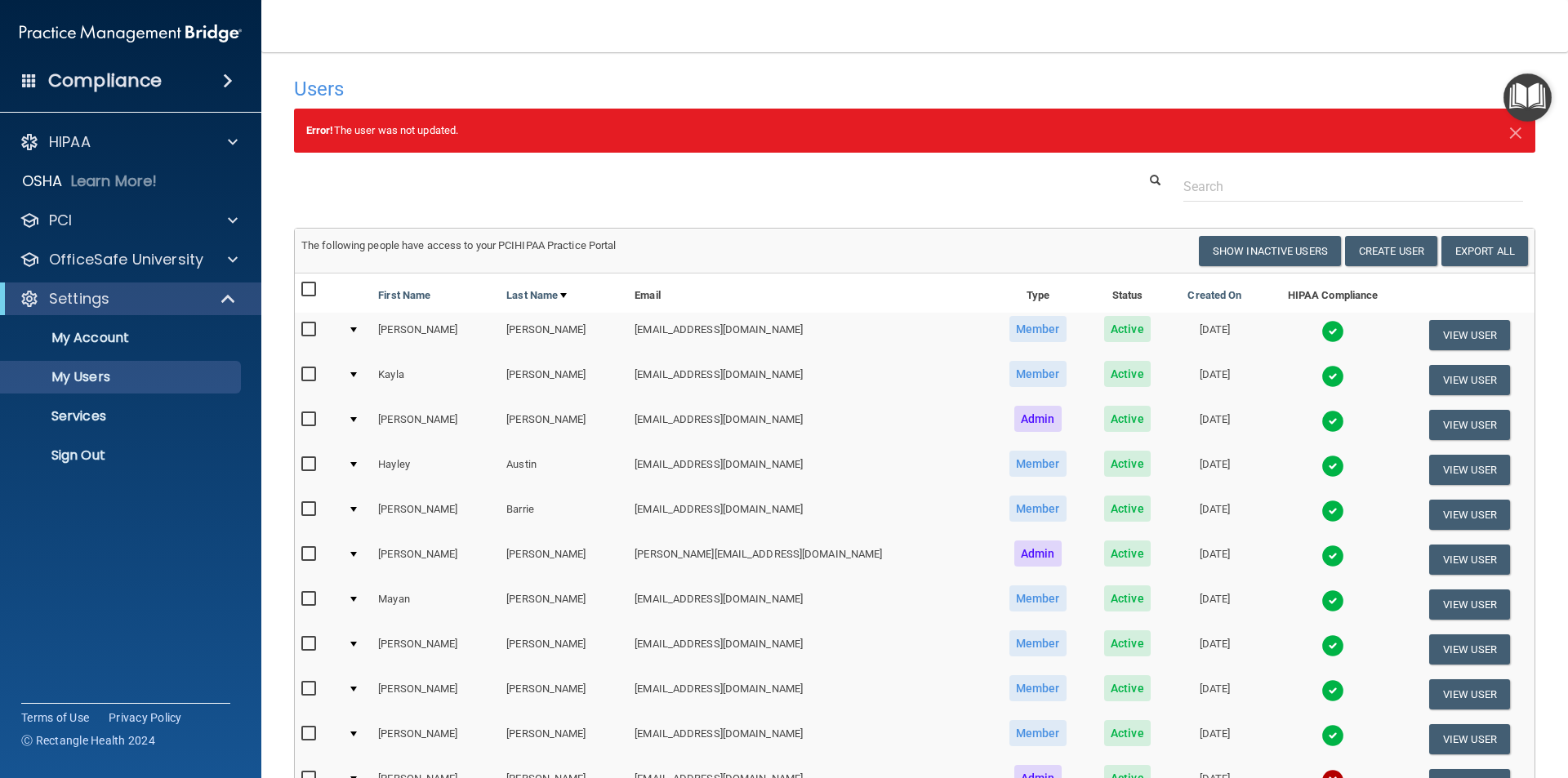
click at [952, 181] on div at bounding box center [915, 186] width 1265 height 30
click at [1013, 81] on div "Users" at bounding box center [915, 88] width 1265 height 40
click at [1508, 134] on span "×" at bounding box center [1515, 130] width 15 height 33
click at [100, 454] on p "Sign Out" at bounding box center [122, 455] width 223 height 16
